Goal: Information Seeking & Learning: Compare options

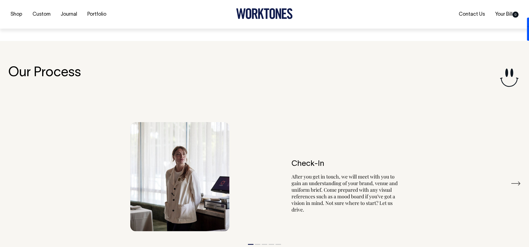
scroll to position [1011, 0]
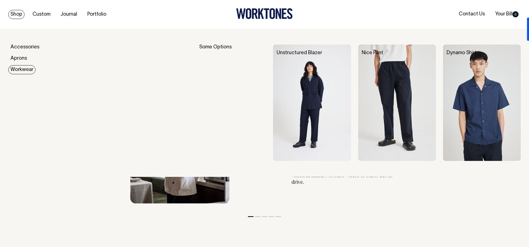
click at [23, 68] on link "Workwear" at bounding box center [21, 69] width 27 height 9
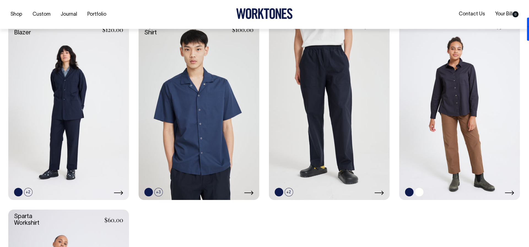
scroll to position [165, 0]
click at [418, 194] on link at bounding box center [419, 192] width 9 height 9
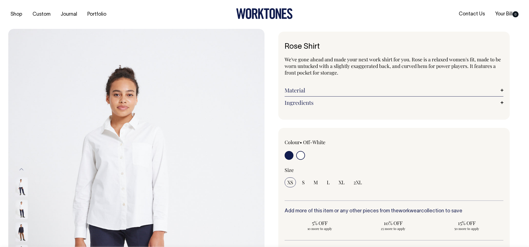
select select "Off-White"
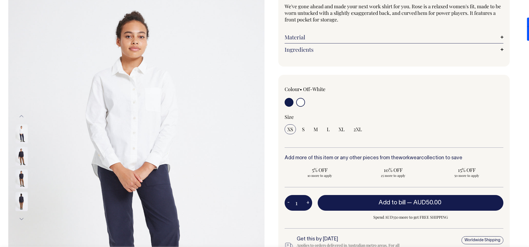
scroll to position [53, 0]
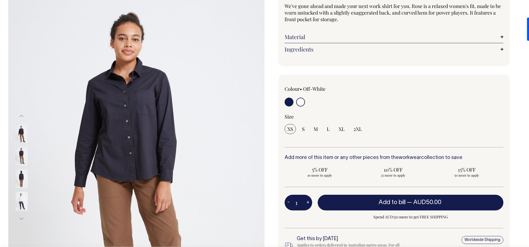
click at [306, 100] on div at bounding box center [328, 103] width 88 height 10
click at [300, 102] on input "radio" at bounding box center [300, 102] width 9 height 9
click at [284, 102] on div "Colour • Off-White" at bounding box center [393, 171] width 231 height 192
click at [287, 102] on input "radio" at bounding box center [288, 102] width 9 height 9
radio input "true"
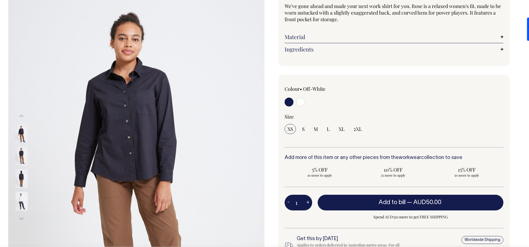
radio input "false"
select select "Dark Navy"
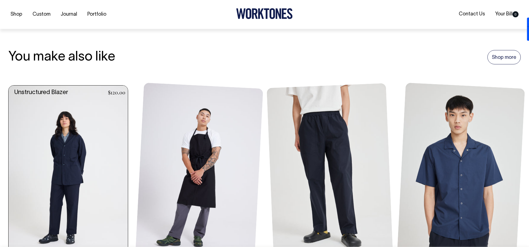
scroll to position [405, 0]
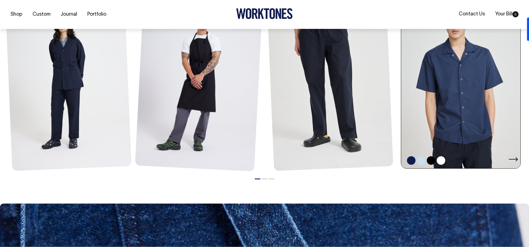
click at [429, 116] on link at bounding box center [462, 79] width 123 height 179
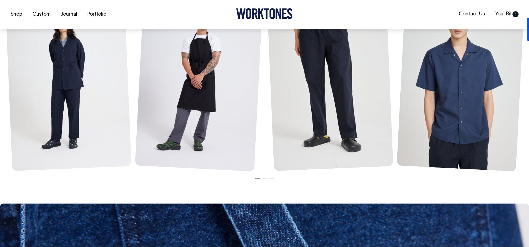
scroll to position [501, 0]
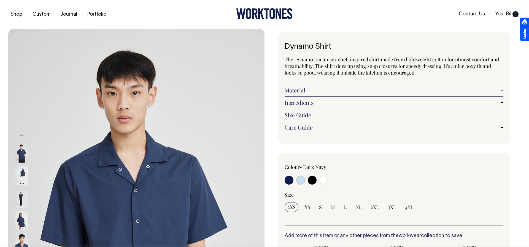
click at [313, 176] on label at bounding box center [312, 181] width 9 height 10
click at [313, 176] on input "radio" at bounding box center [312, 180] width 9 height 9
radio input "true"
select select "Black"
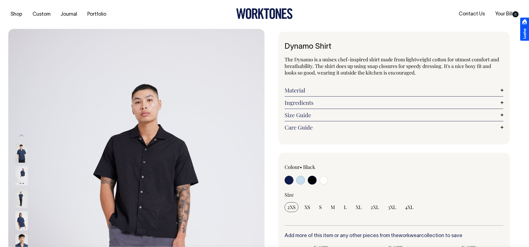
click at [312, 179] on input "radio" at bounding box center [312, 180] width 9 height 9
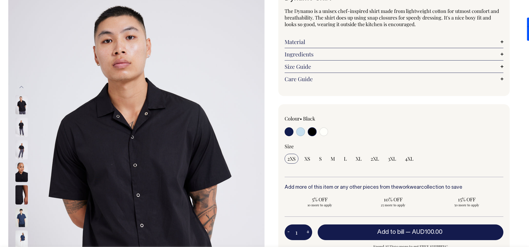
scroll to position [49, 0]
